Goal: Information Seeking & Learning: Learn about a topic

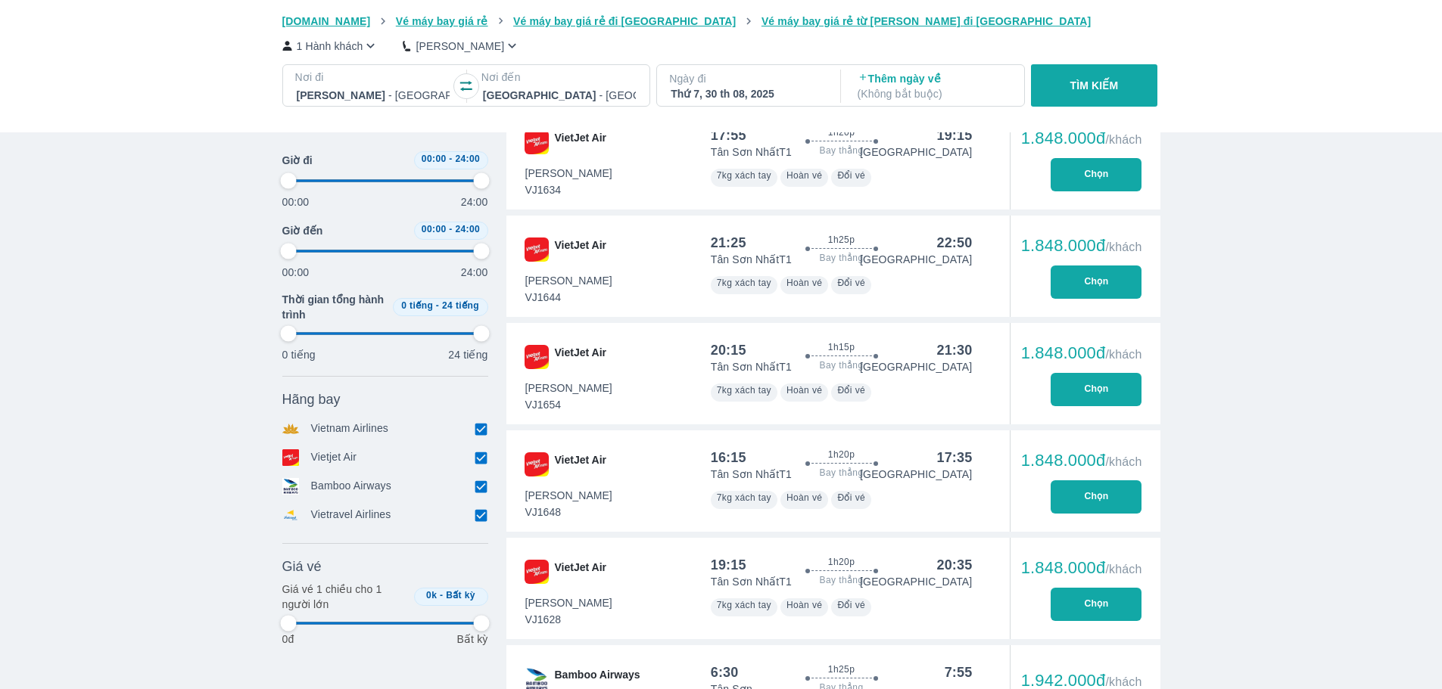
scroll to position [676, 0]
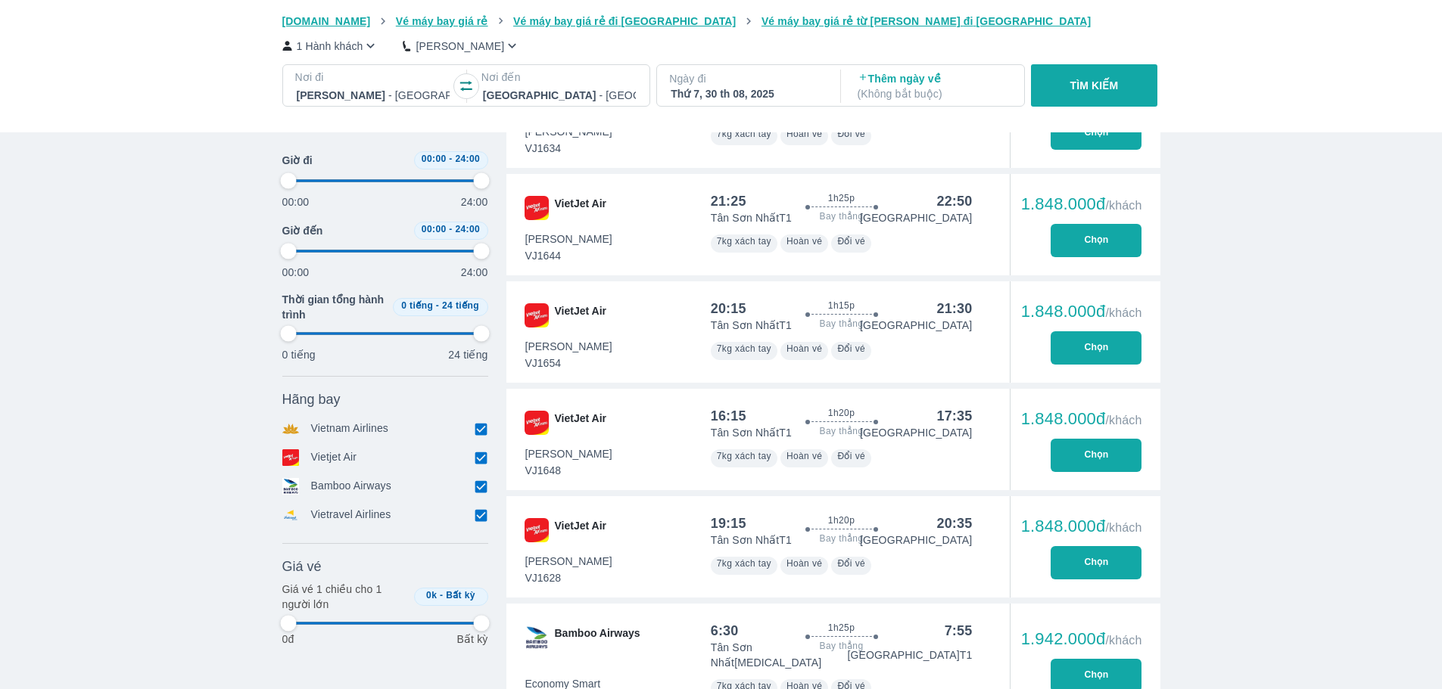
type input "97.9166666666667"
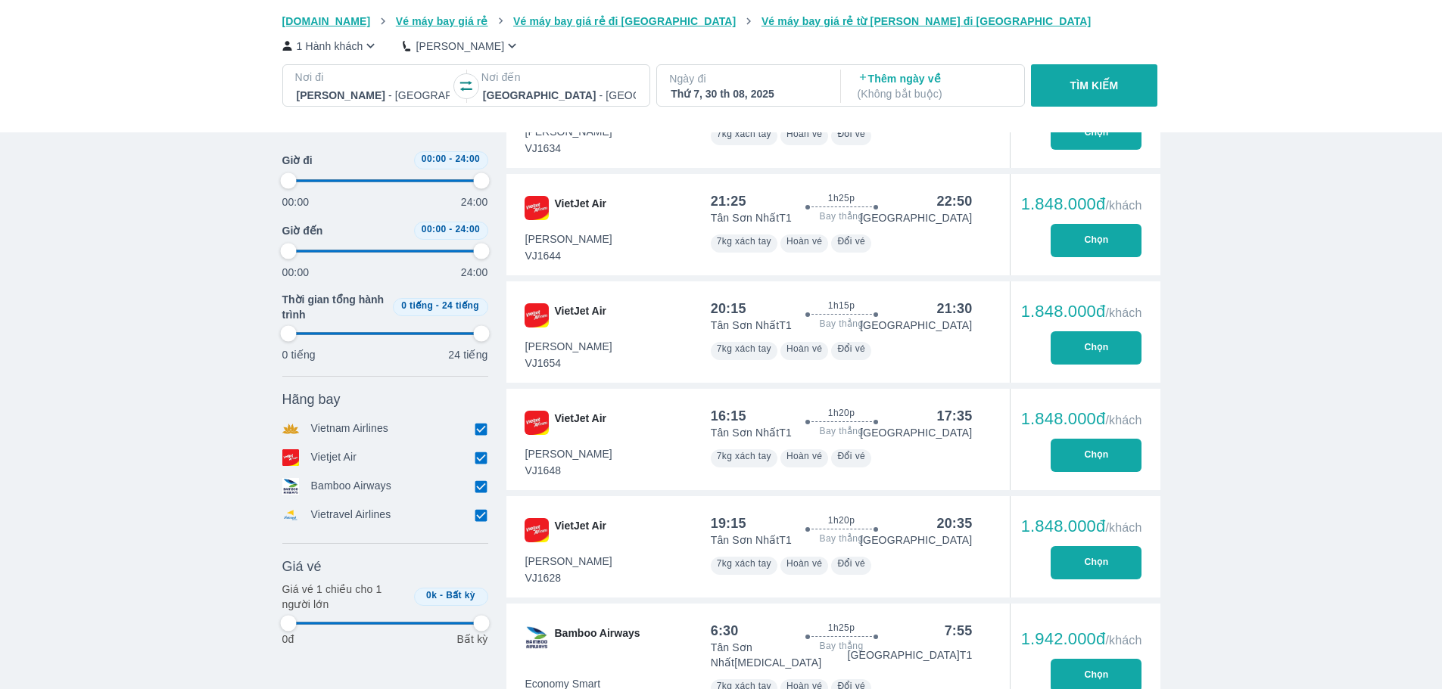
type input "97.9166666666667"
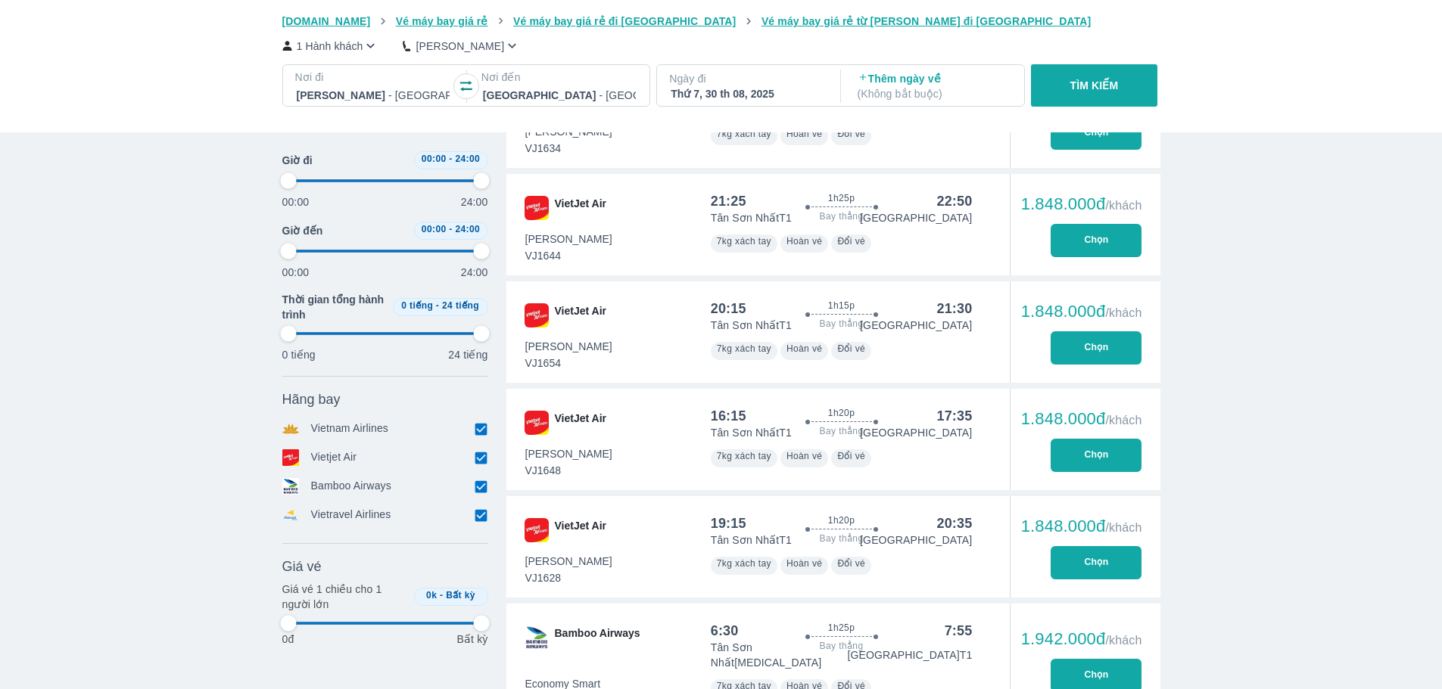
type input "97.9166666666667"
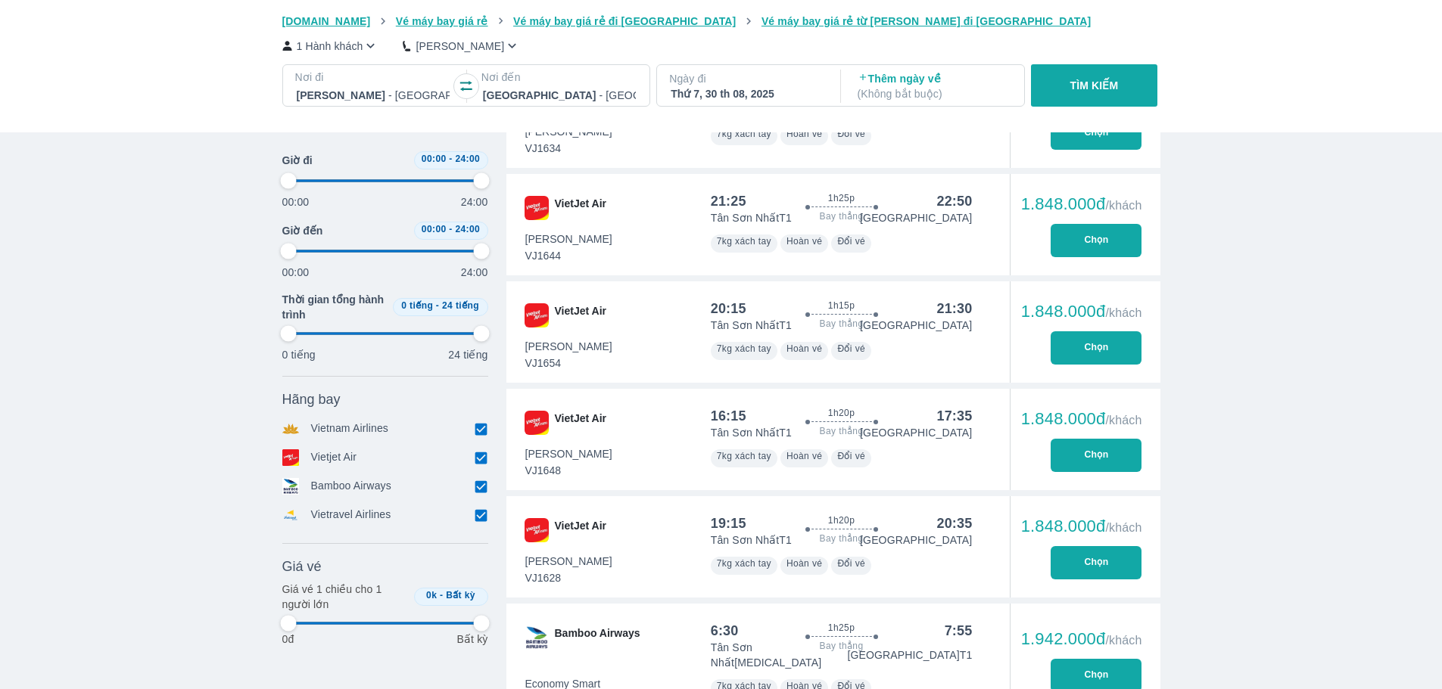
type input "97.9166666666667"
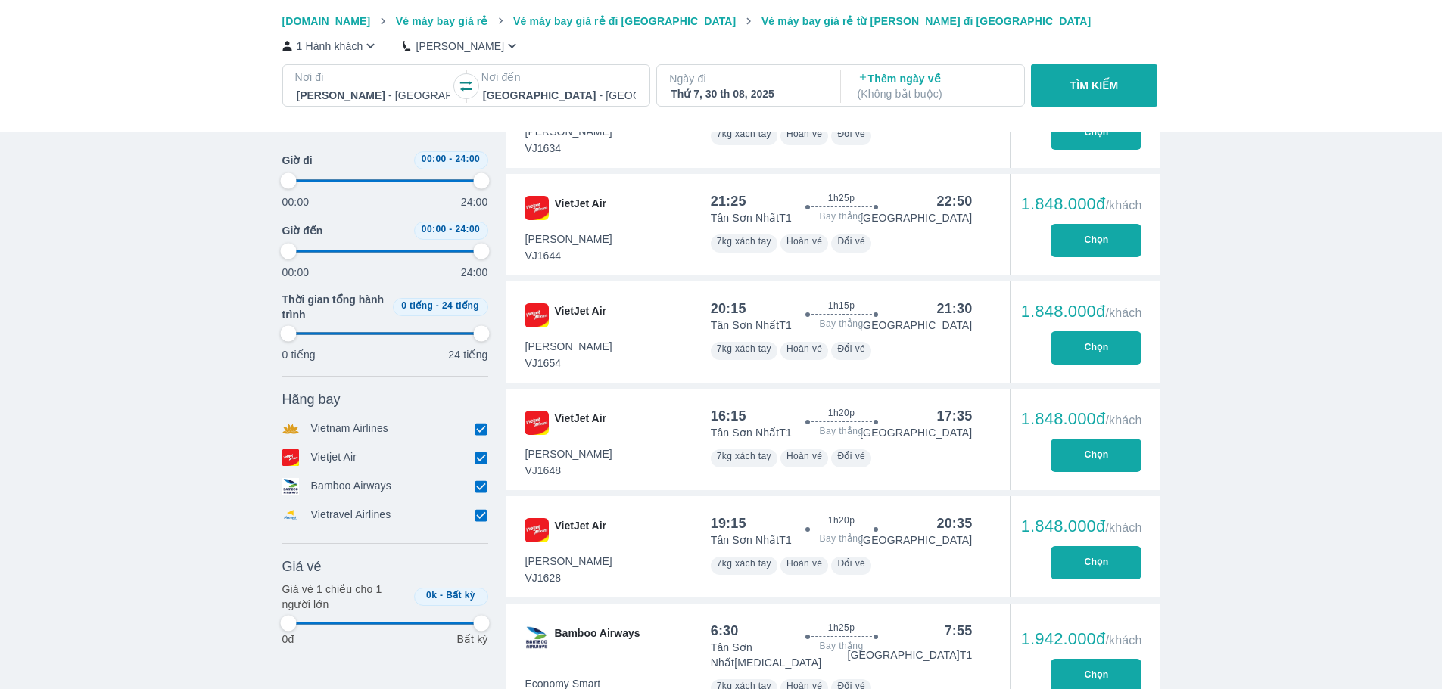
type input "97.9166666666667"
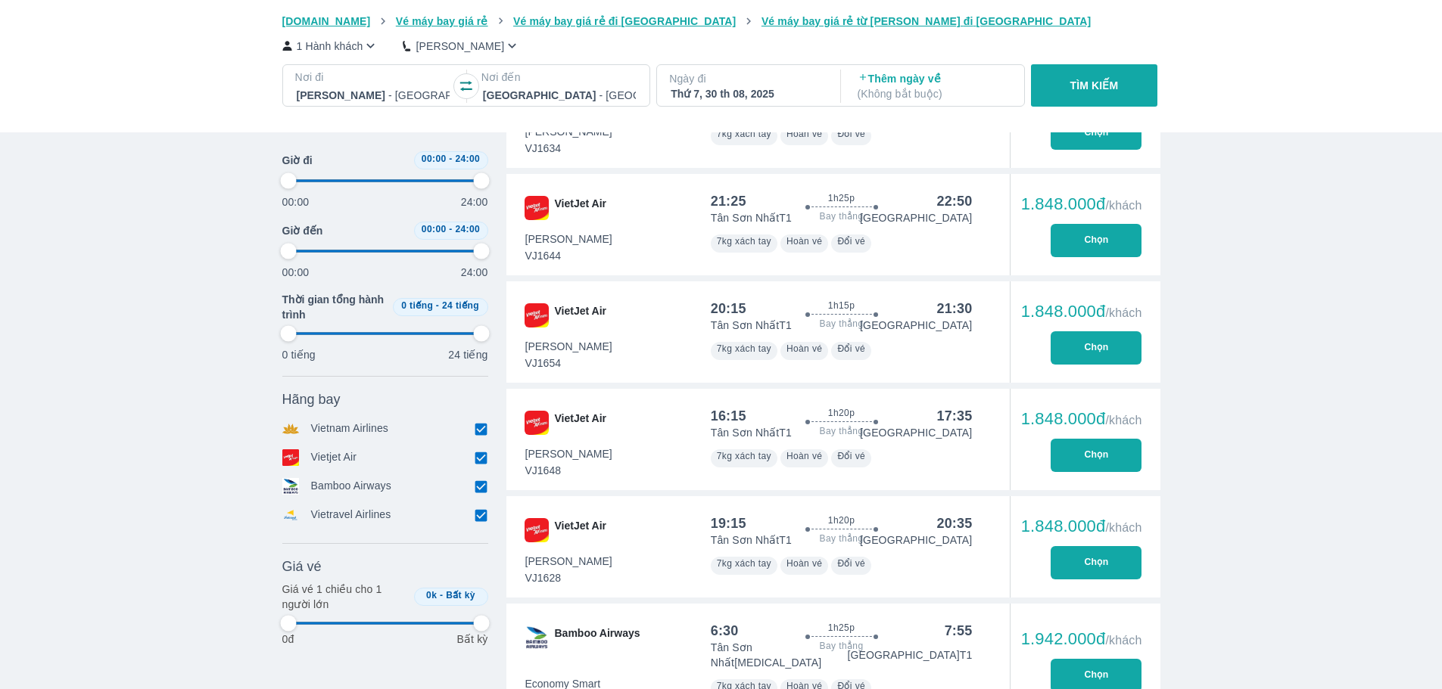
type input "97.9166666666667"
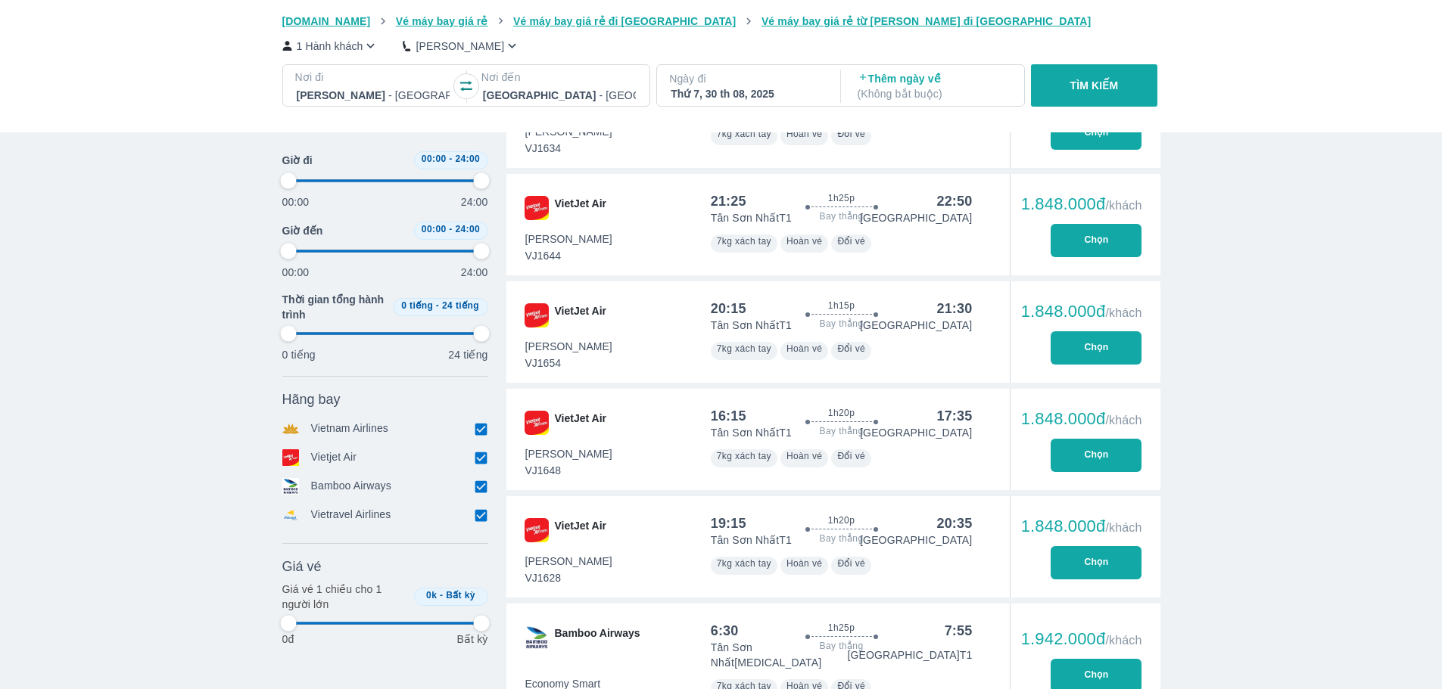
type input "97.9166666666667"
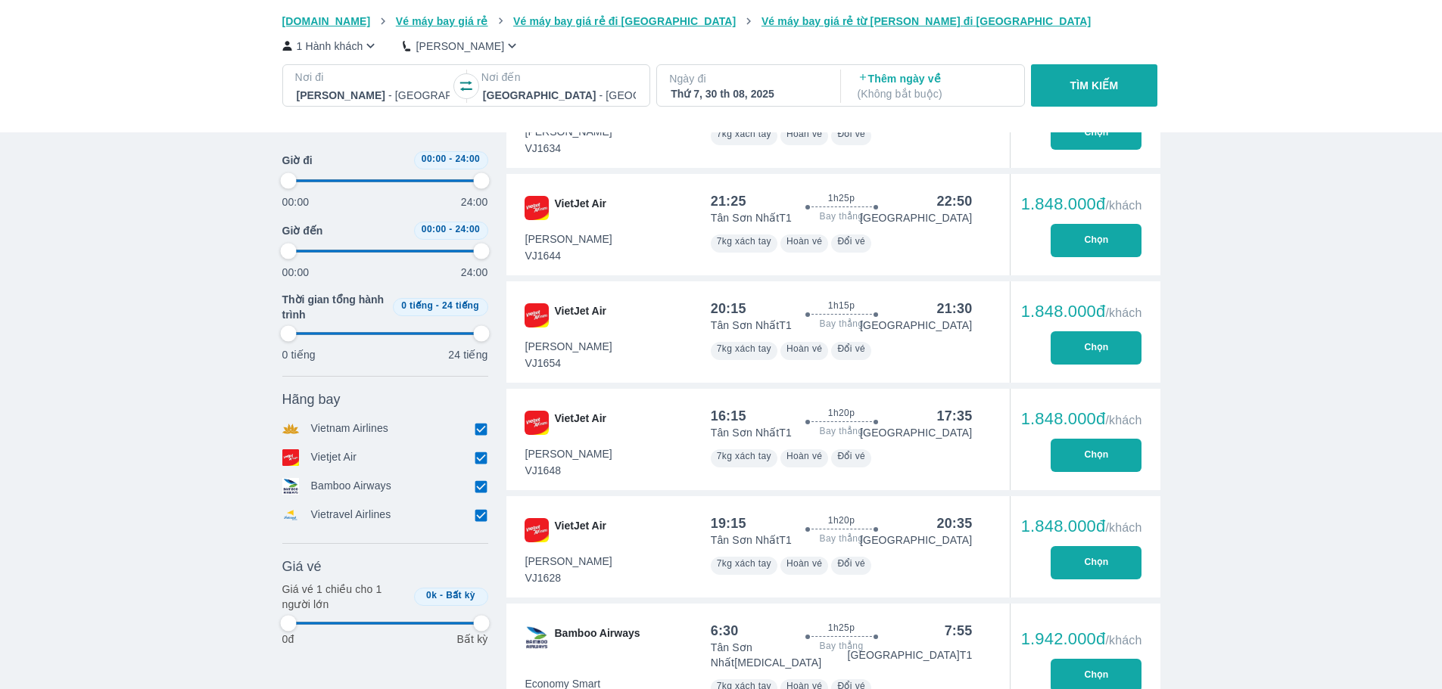
type input "97.9166666666667"
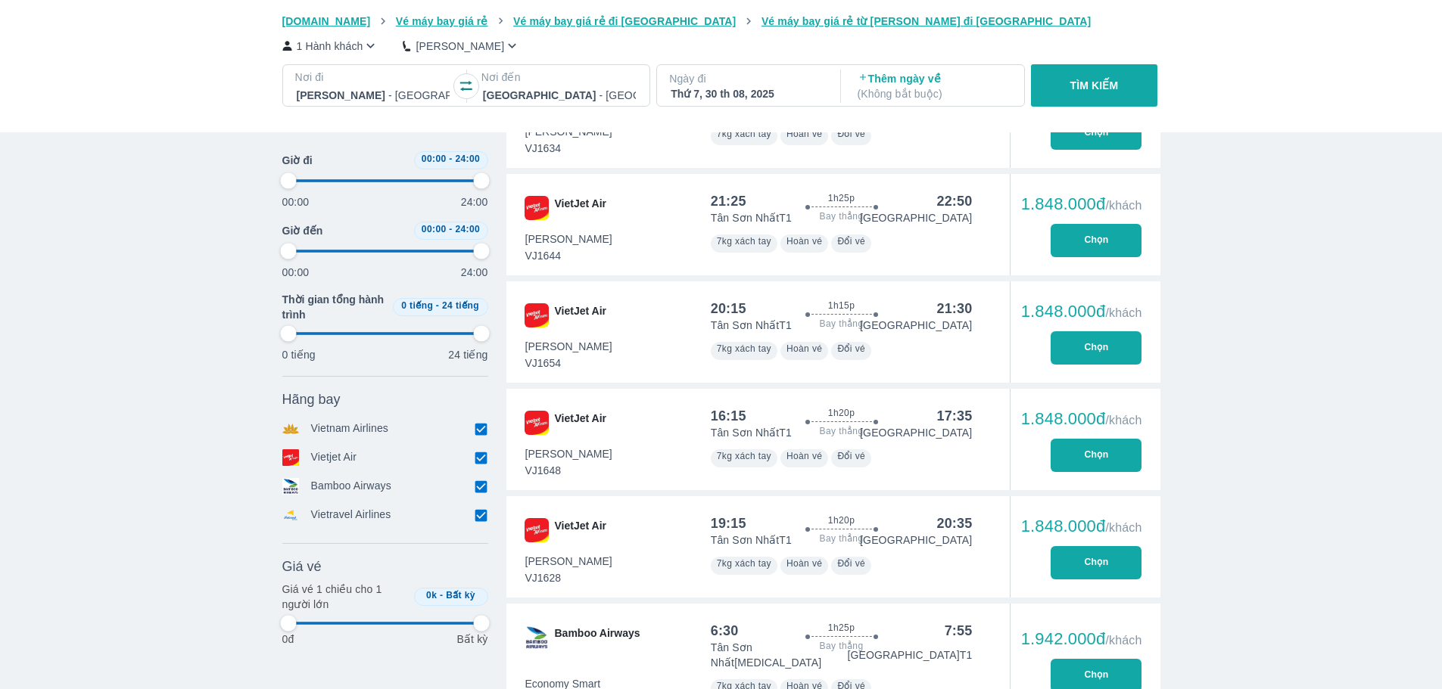
type input "97.9166666666667"
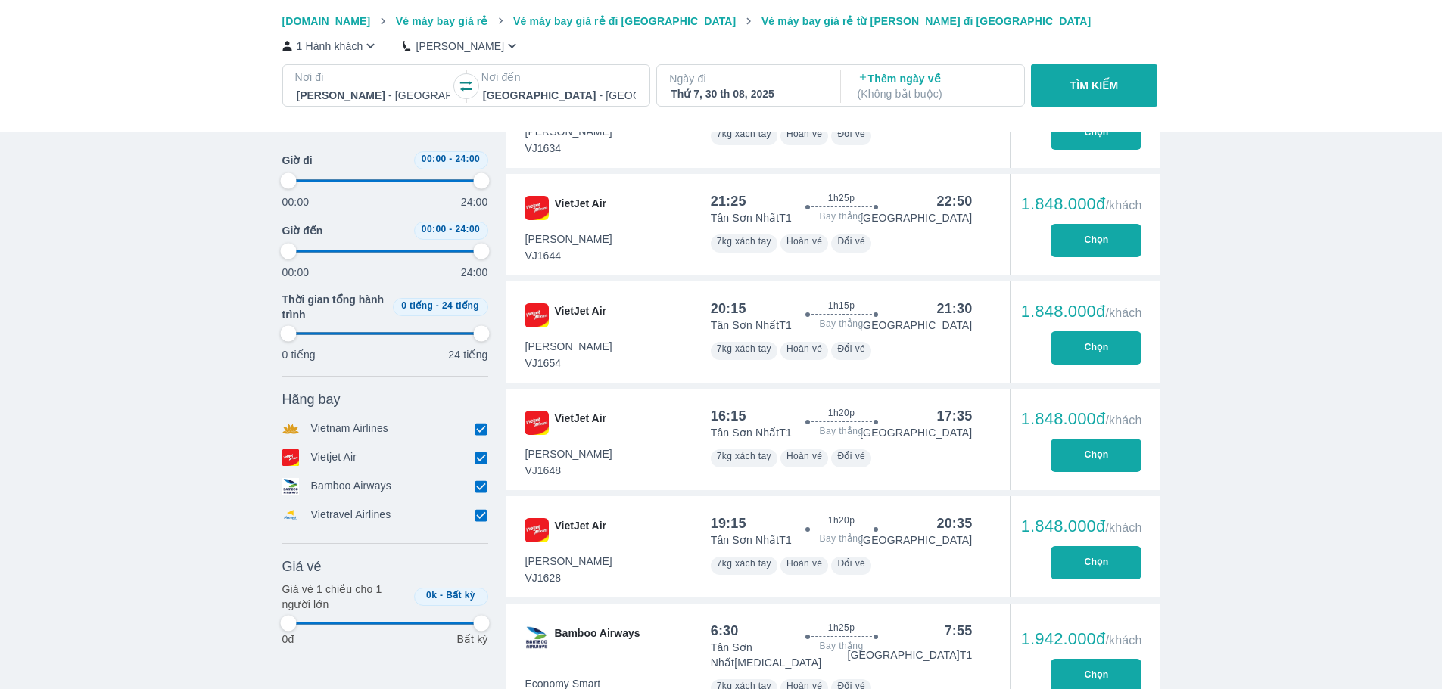
type input "97.9166666666667"
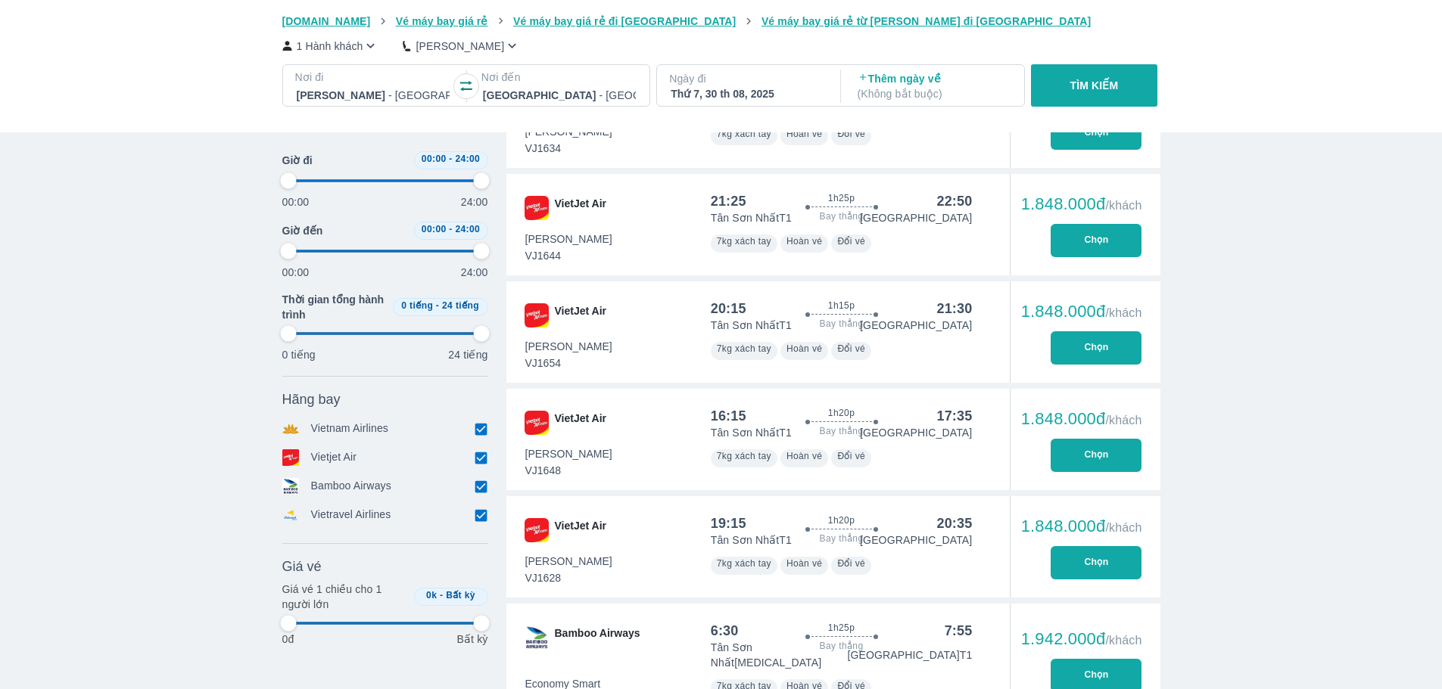
type input "97.9166666666667"
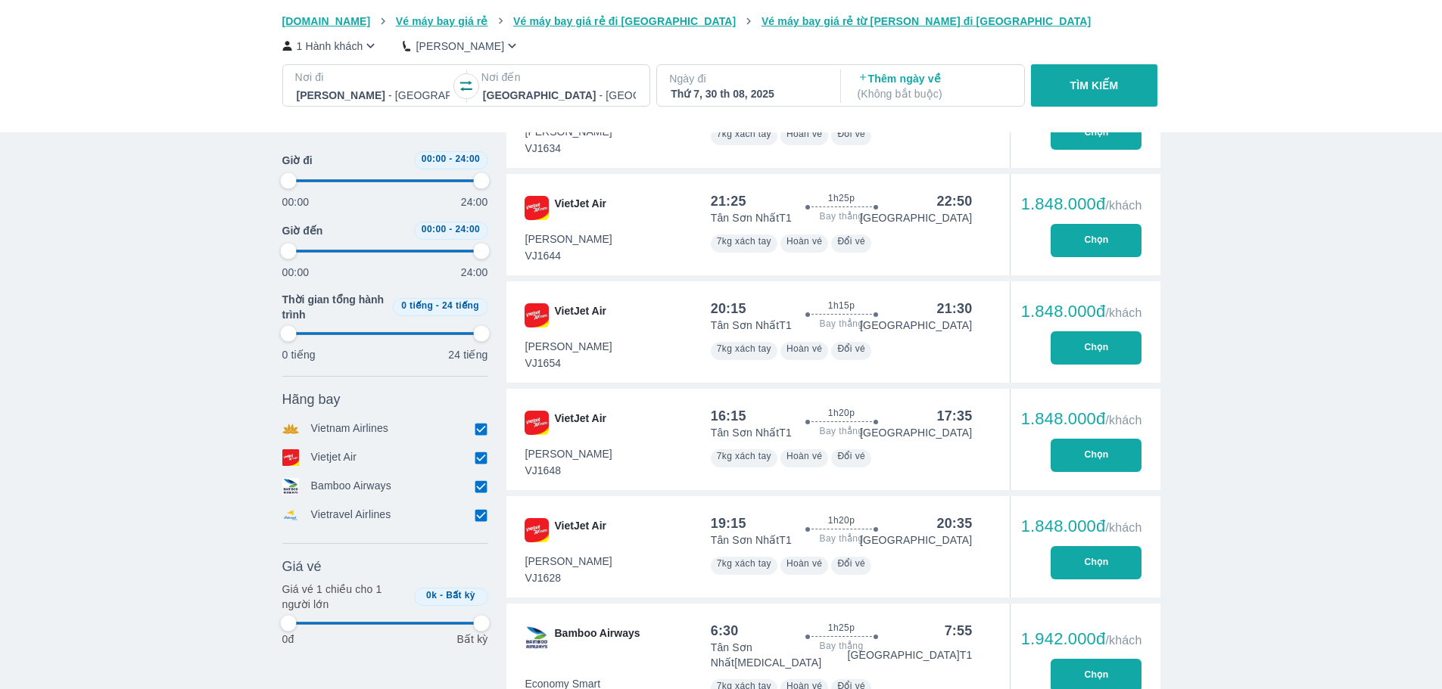
type input "97.9166666666667"
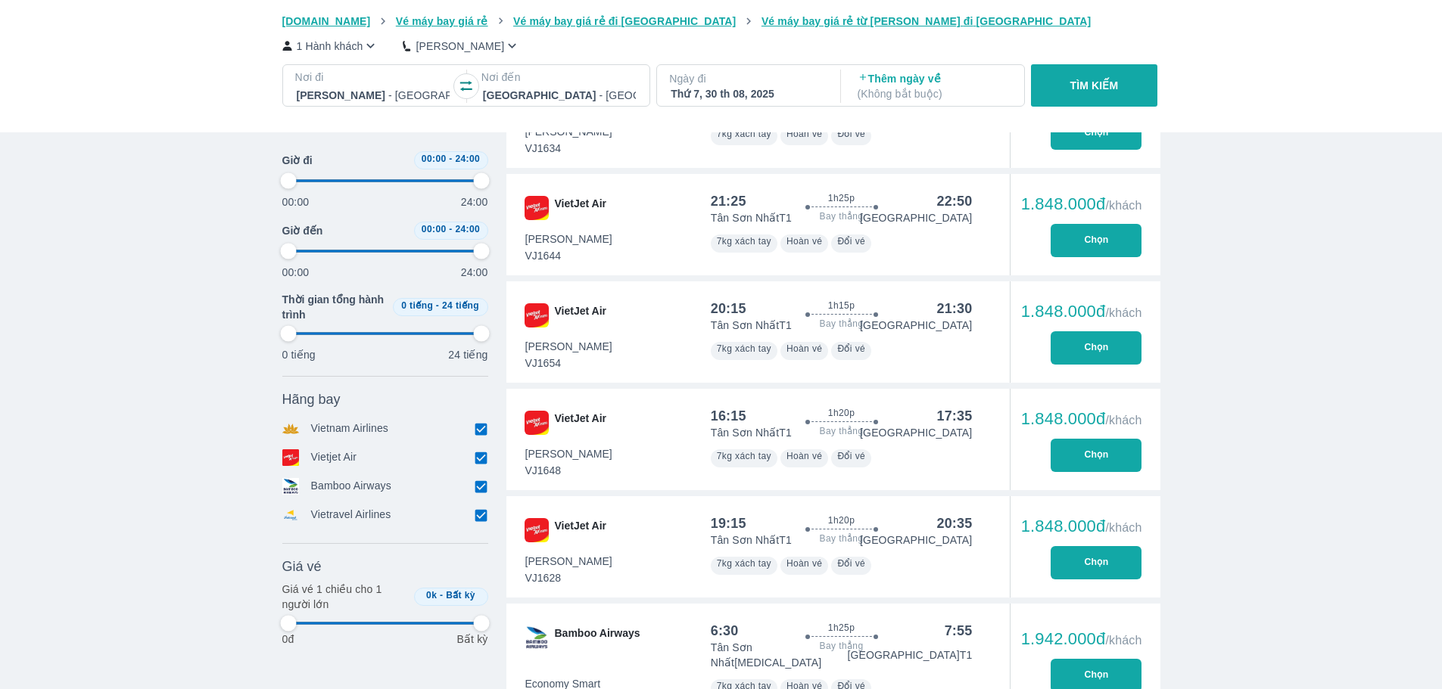
type input "97.9166666666667"
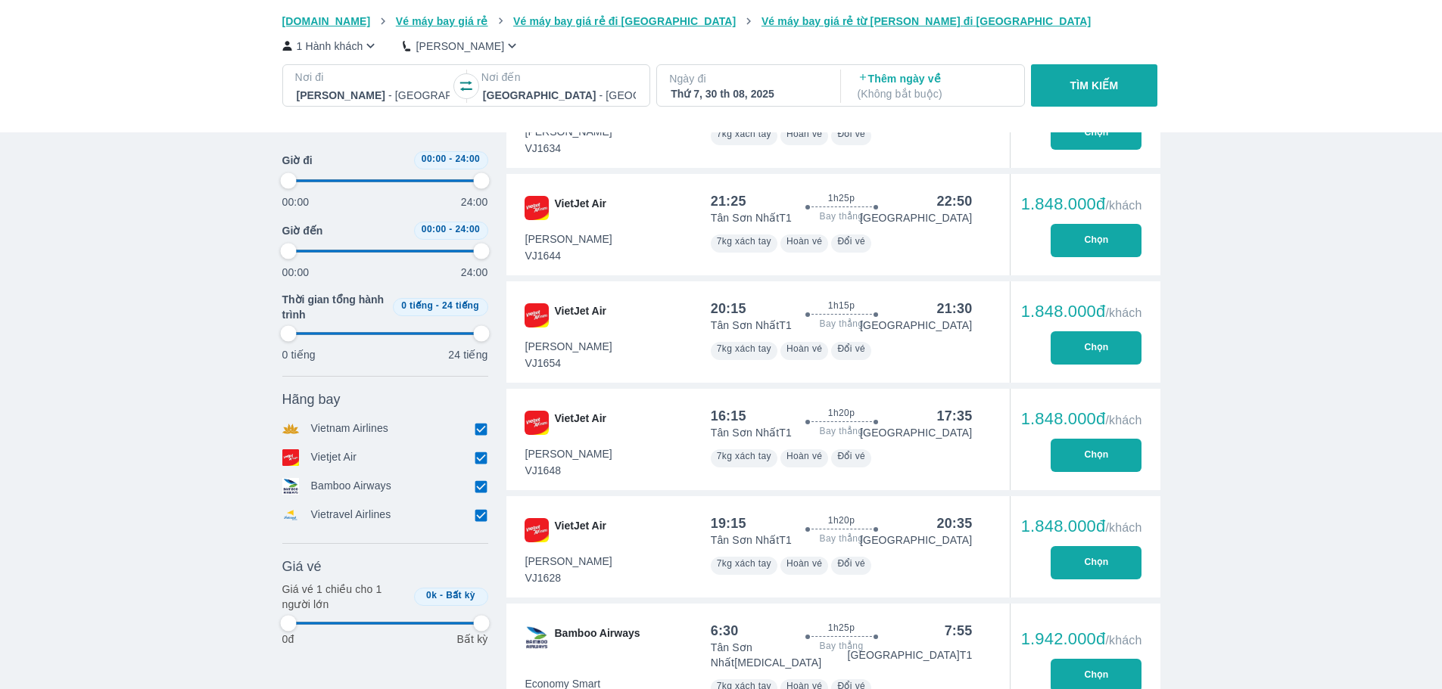
type input "97.9166666666667"
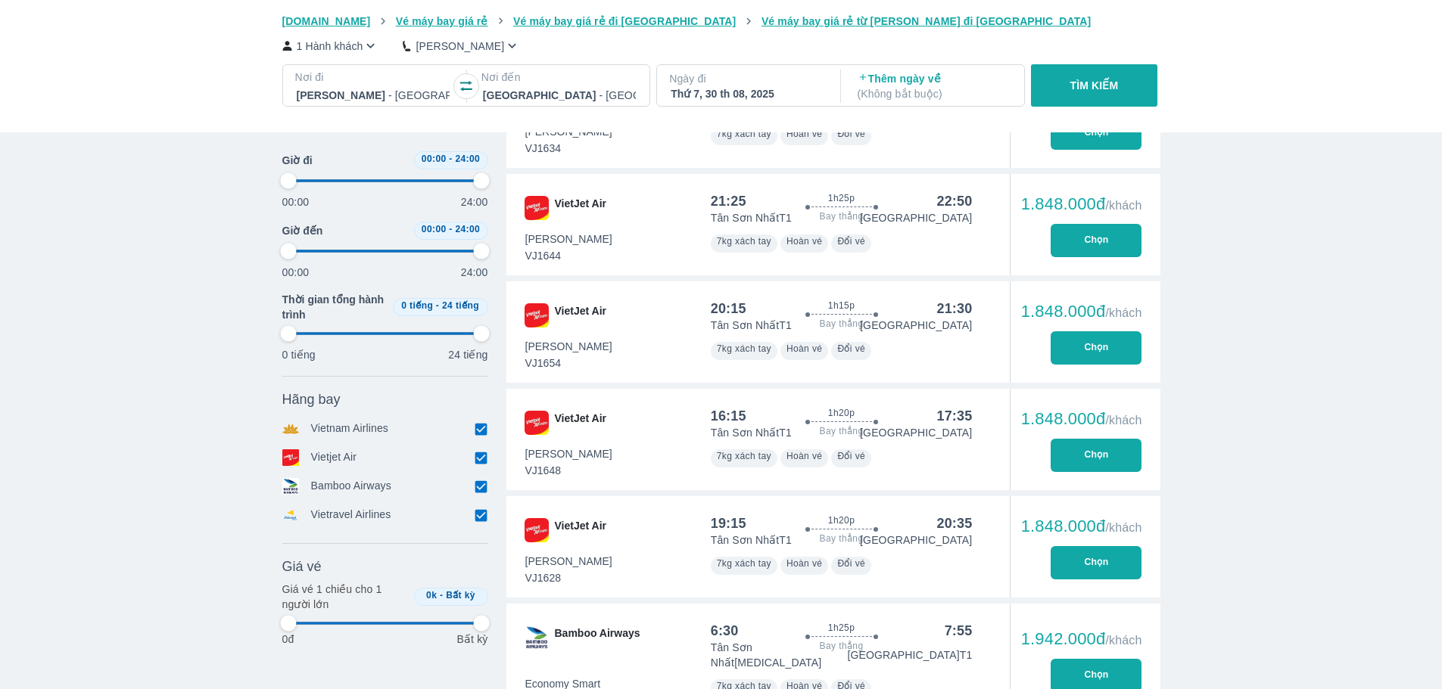
type input "97.9166666666667"
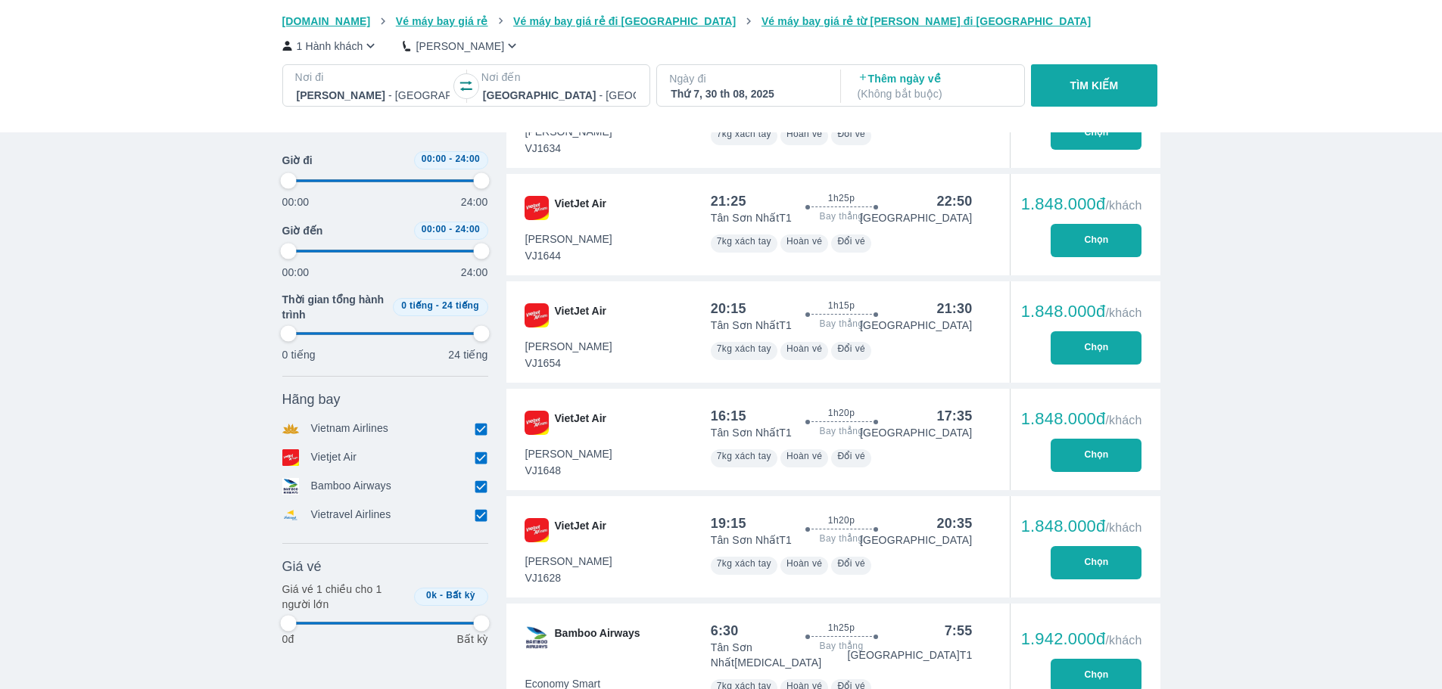
type input "97.9166666666667"
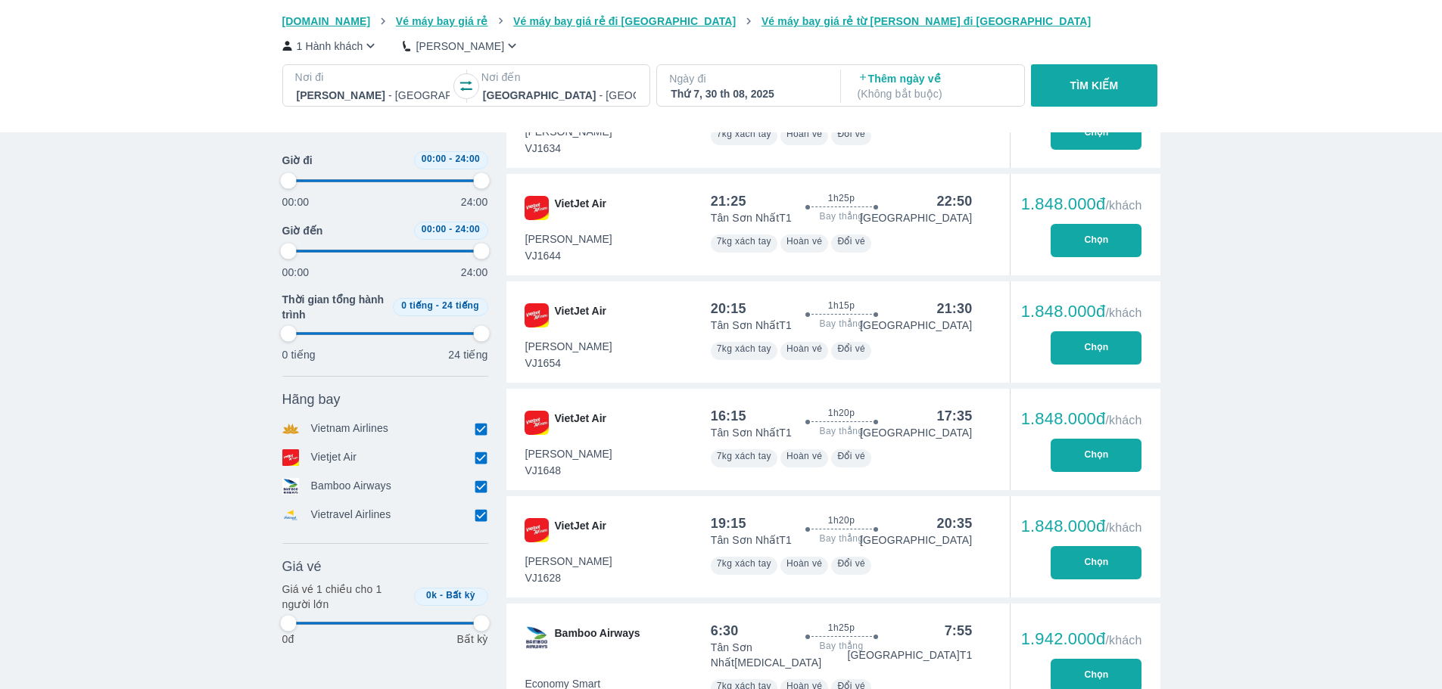
type input "97.9166666666667"
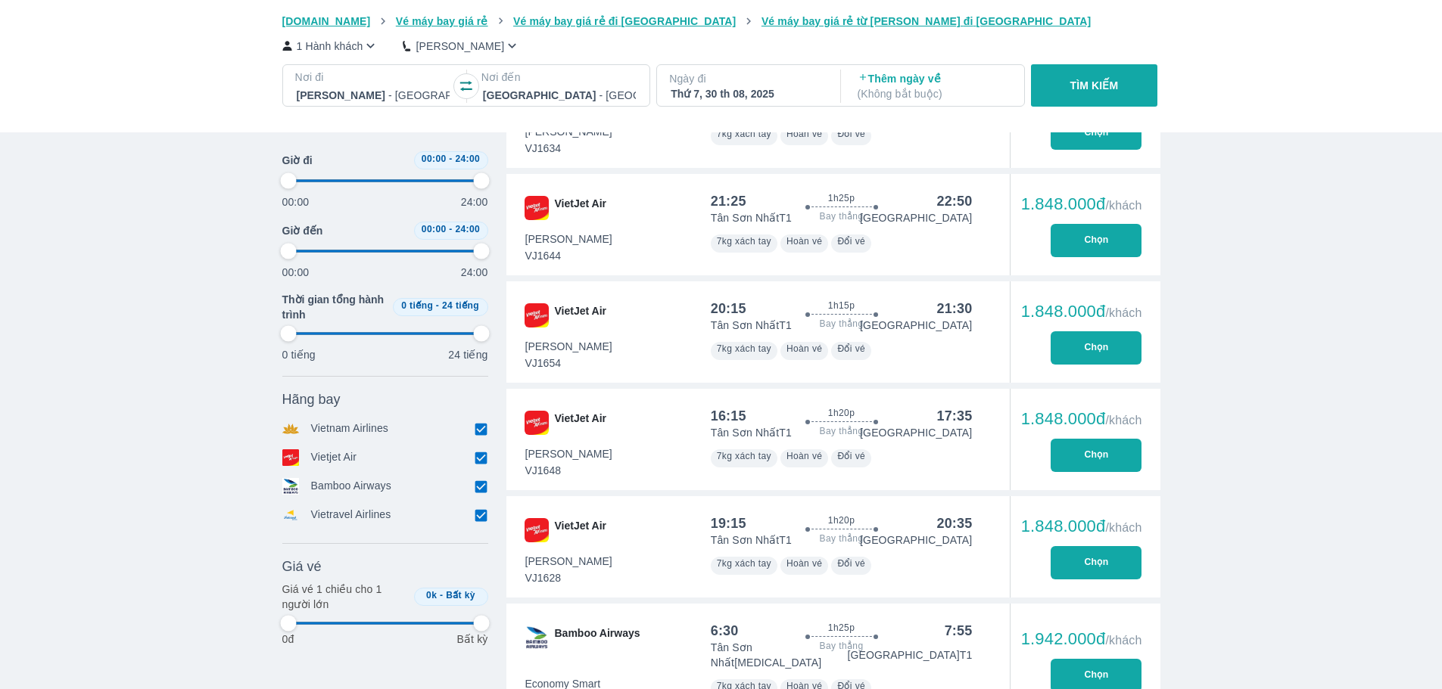
type input "97.9166666666667"
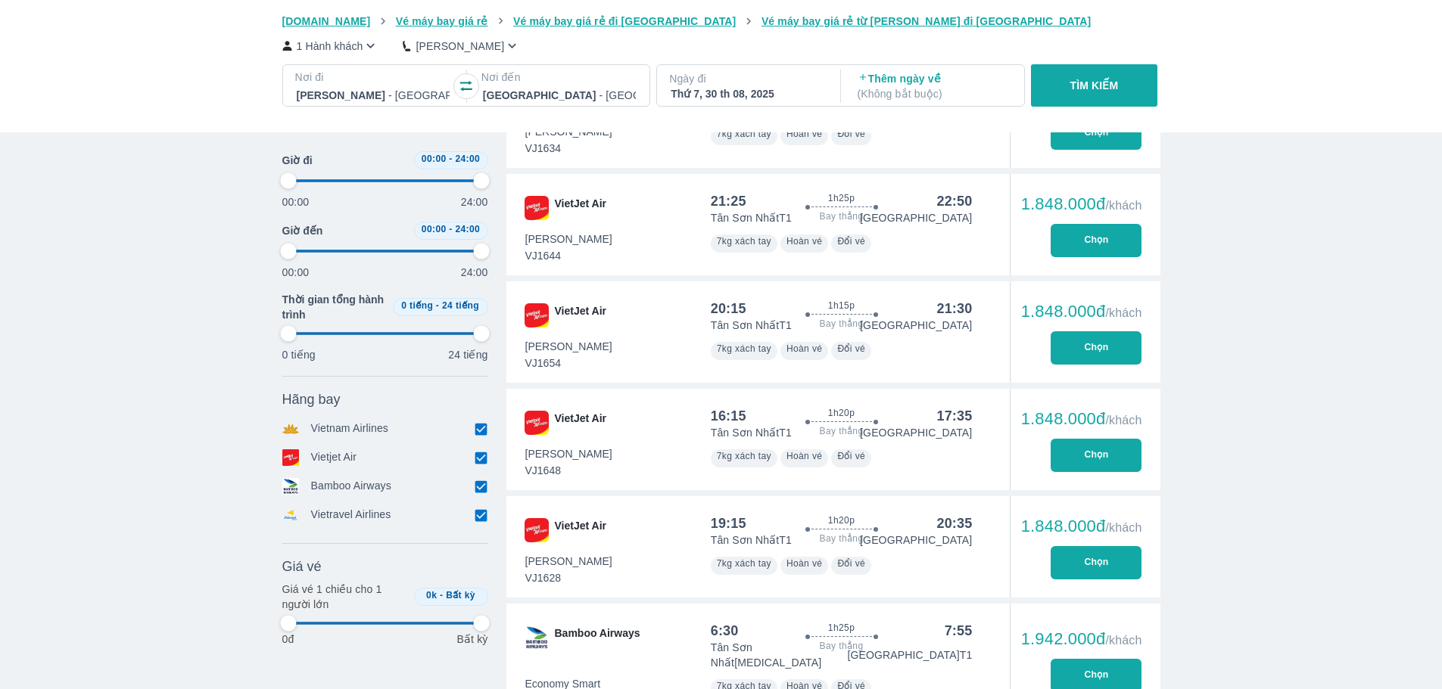
type input "97.9166666666667"
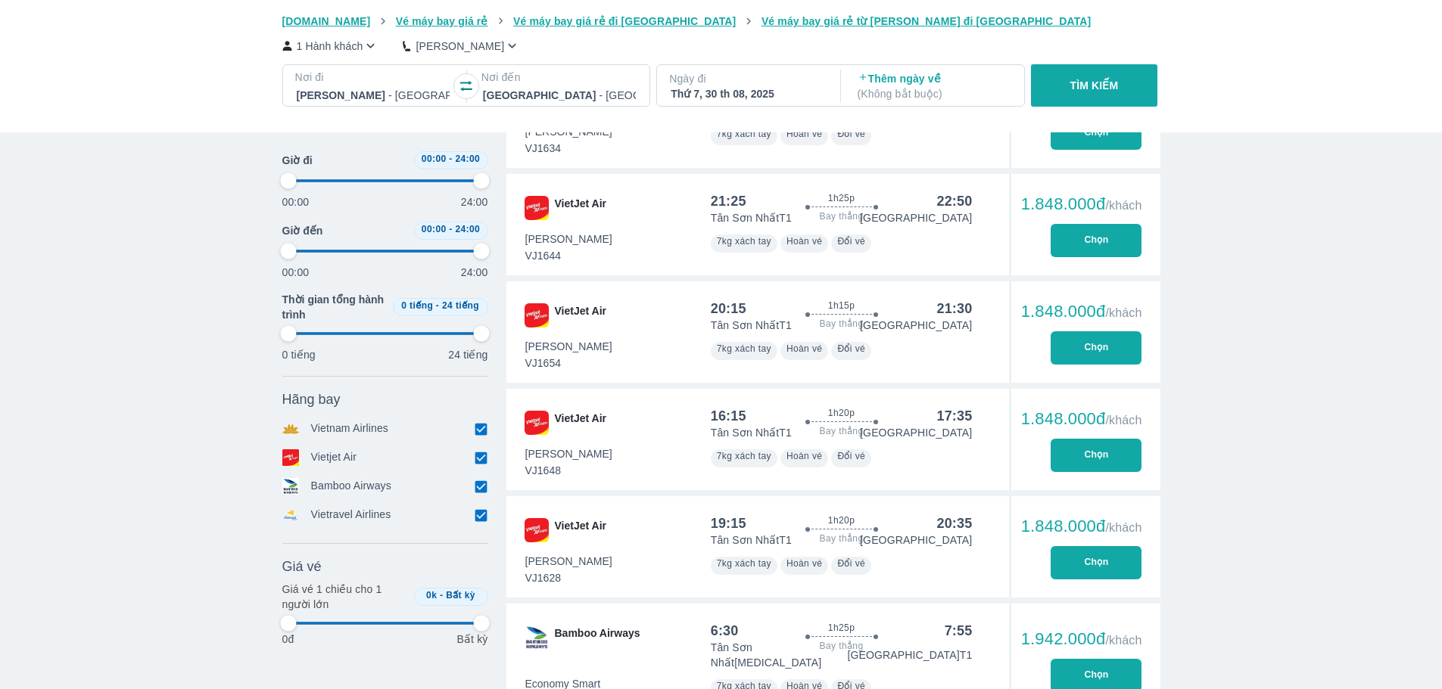
type input "97.9166666666667"
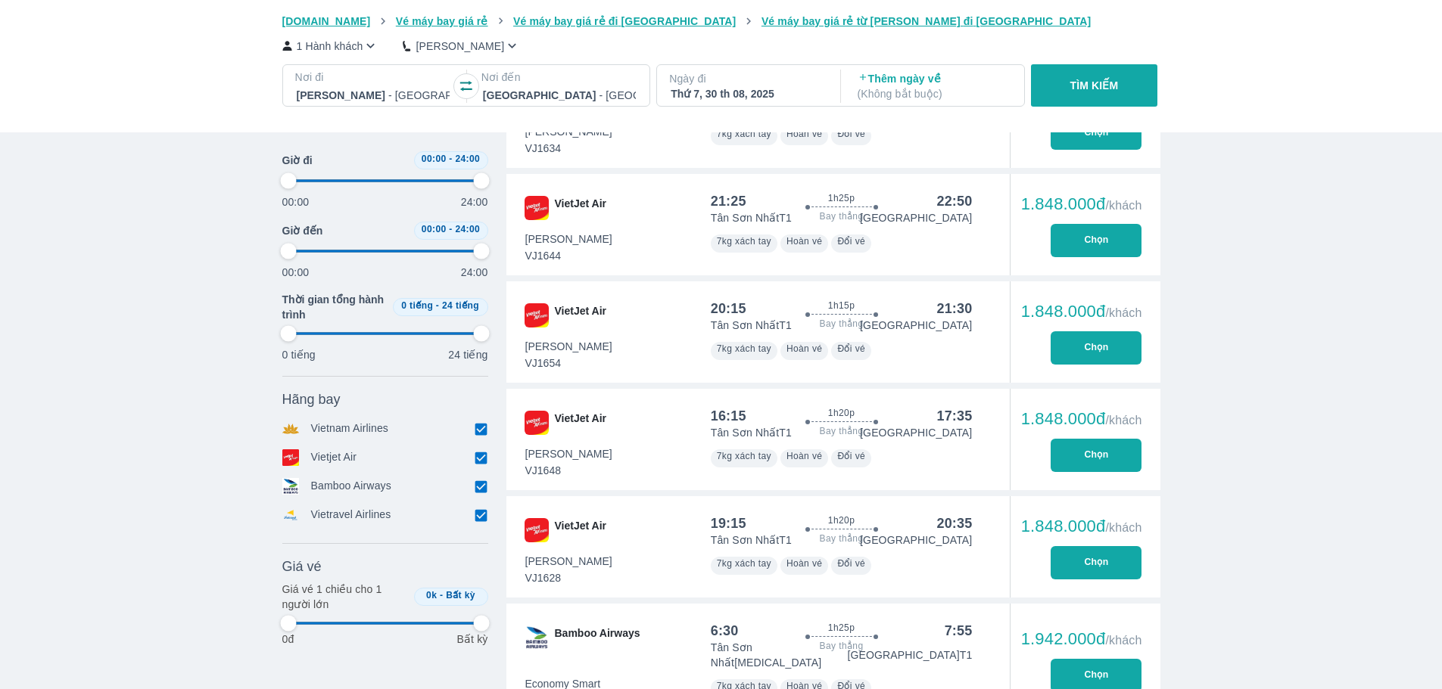
type input "97.9166666666667"
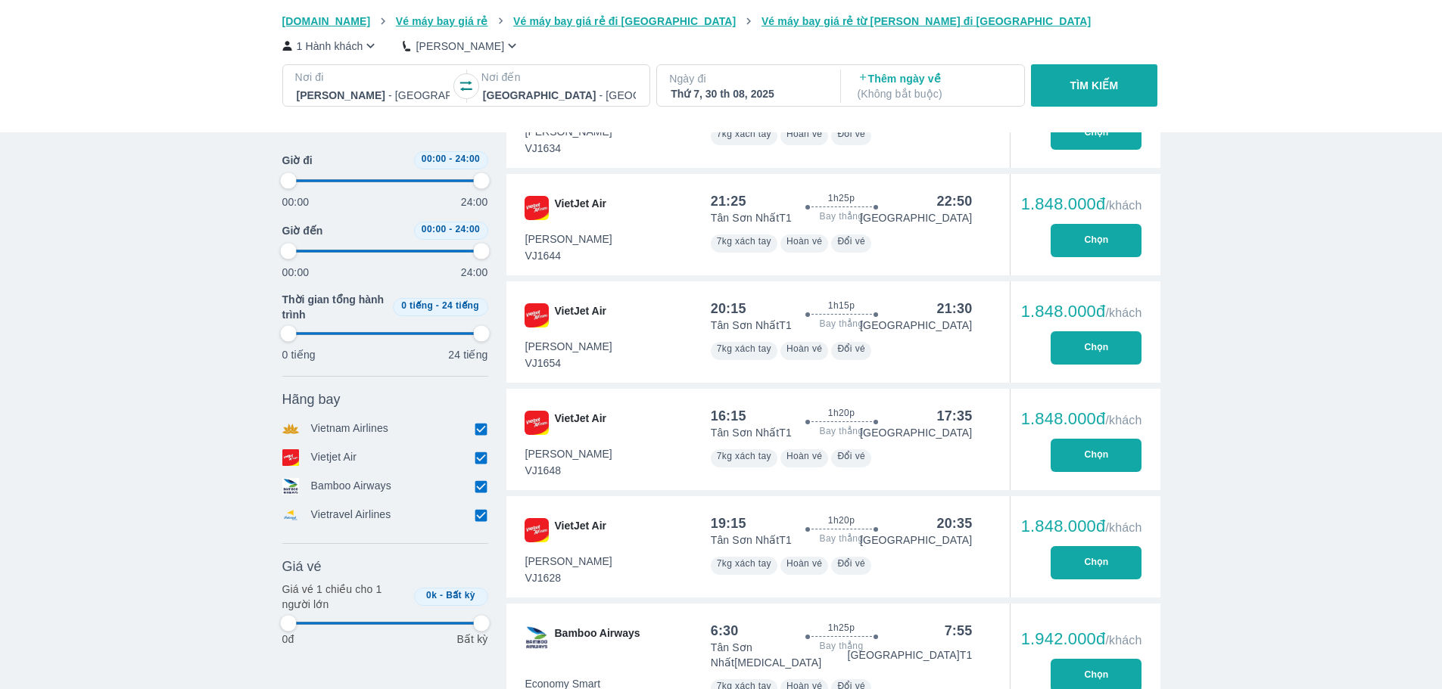
type input "97.9166666666667"
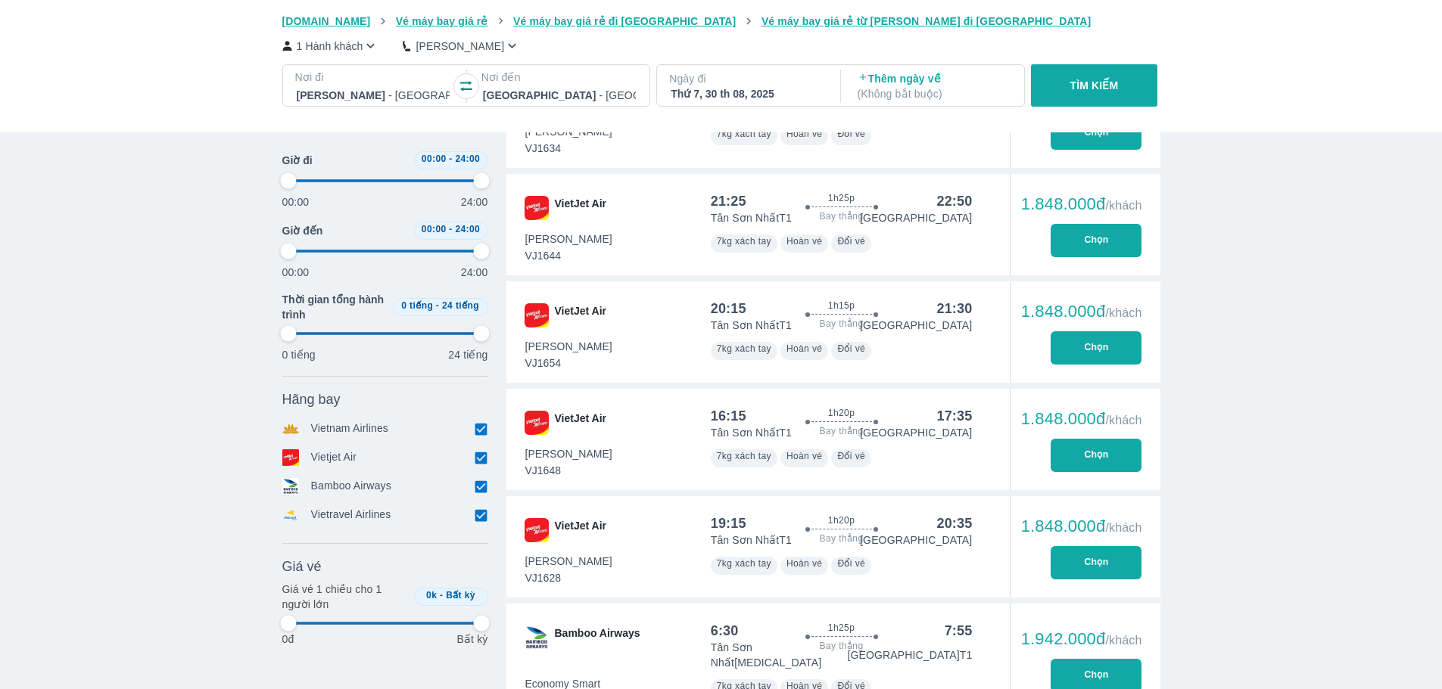
type input "97.9166666666667"
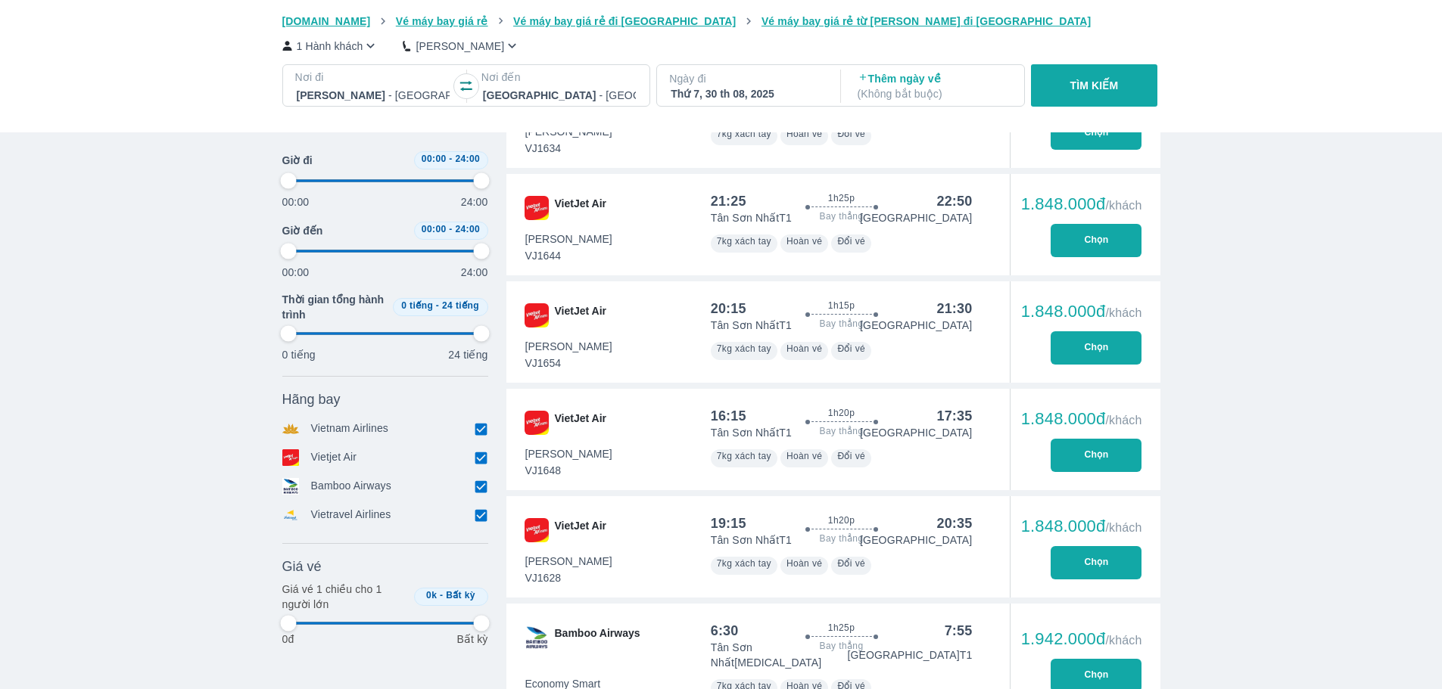
type input "97.9166666666667"
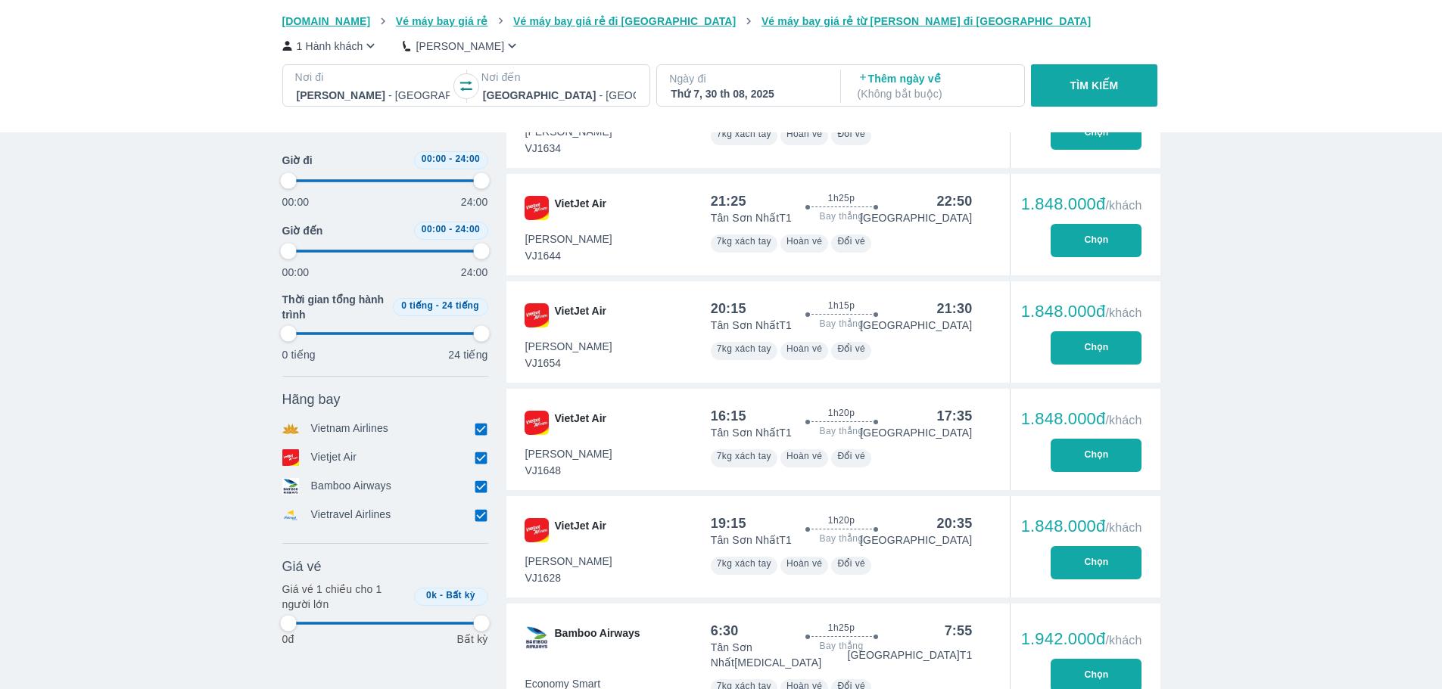
type input "97.9166666666667"
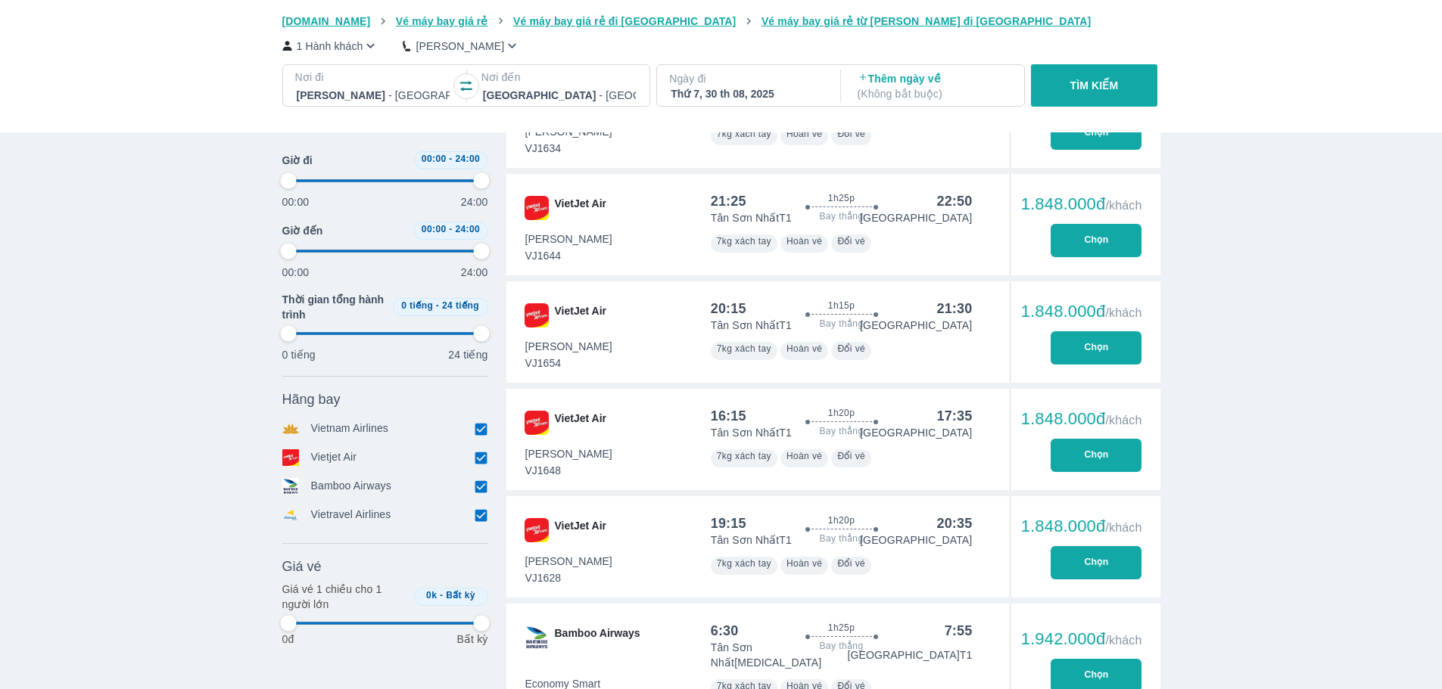
type input "97.9166666666667"
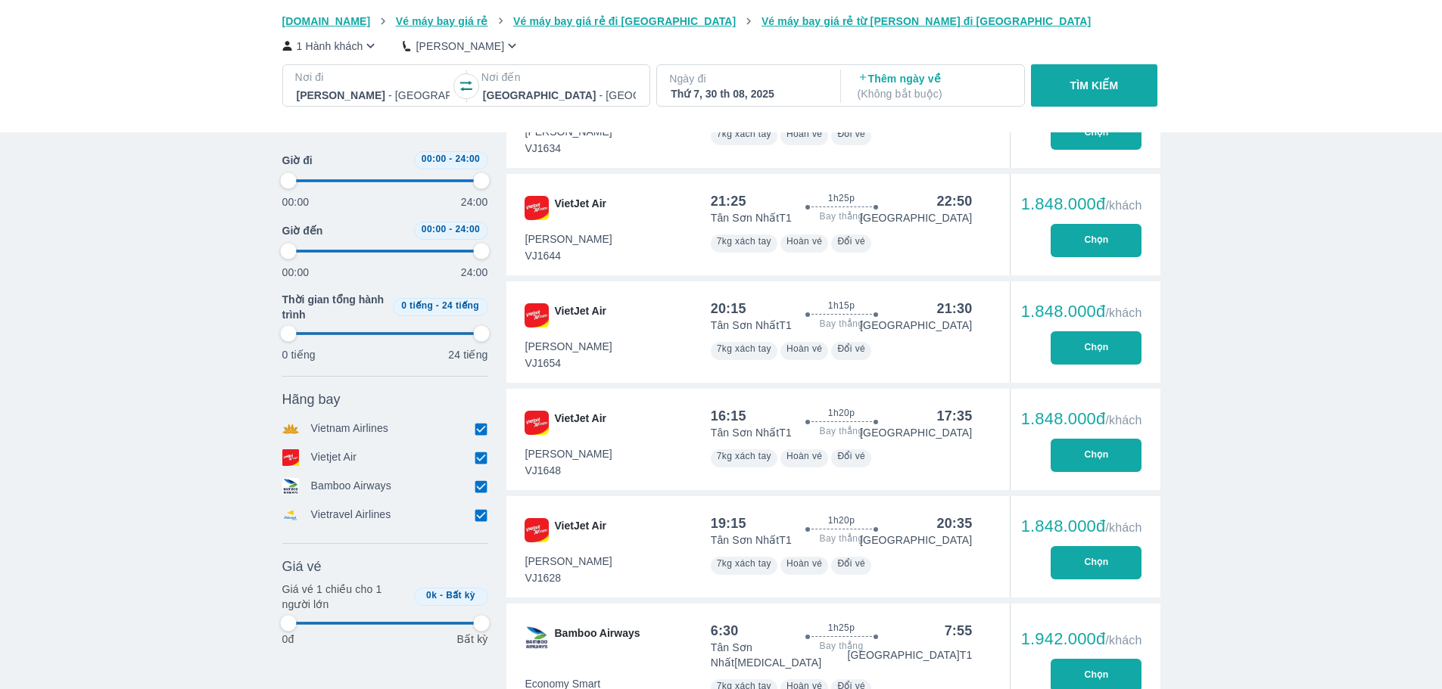
type input "97.9166666666667"
